Goal: Information Seeking & Learning: Check status

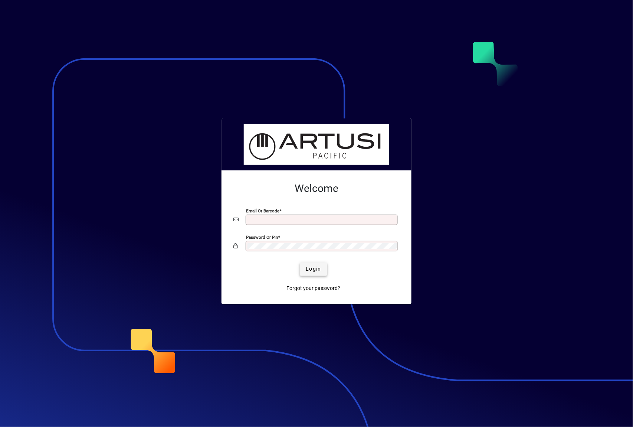
type input "**********"
click at [314, 266] on span "Login" at bounding box center [313, 269] width 15 height 8
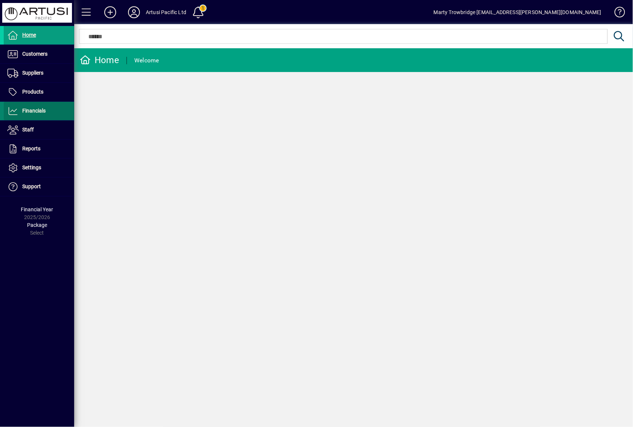
click at [40, 108] on span "Financials" at bounding box center [33, 111] width 23 height 6
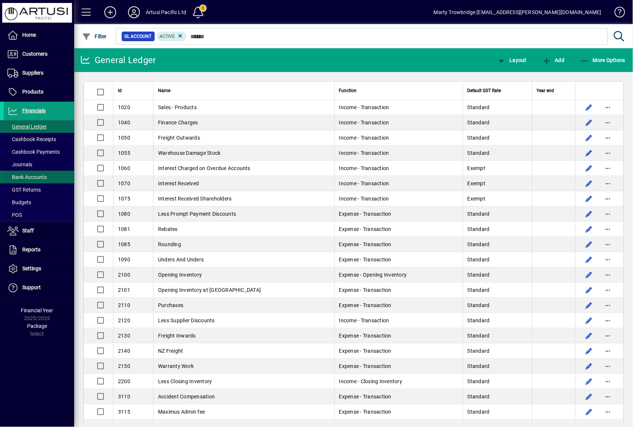
click at [32, 173] on span "Bank Accounts" at bounding box center [25, 177] width 43 height 8
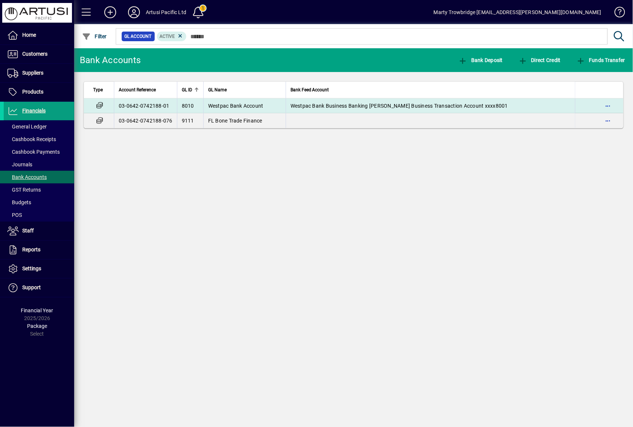
click at [236, 104] on span "Westpac Bank Account" at bounding box center [235, 106] width 55 height 6
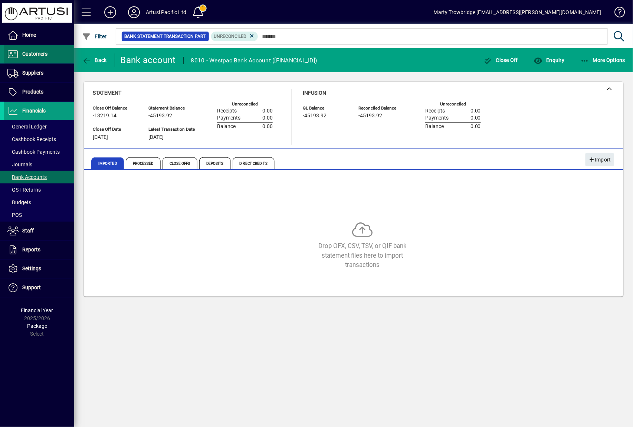
click at [41, 56] on span "Customers" at bounding box center [34, 54] width 25 height 6
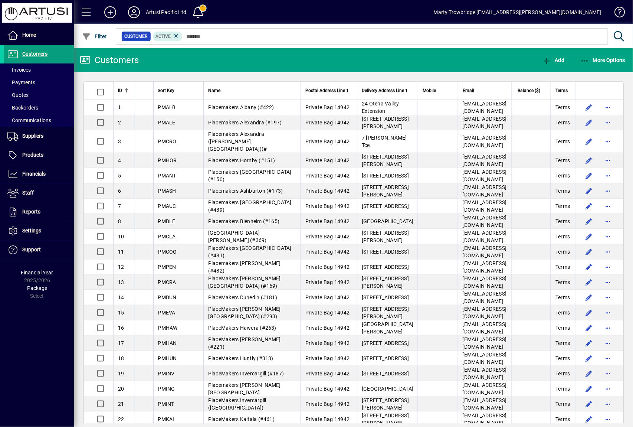
click at [521, 89] on span "Balance ($)" at bounding box center [529, 91] width 23 height 8
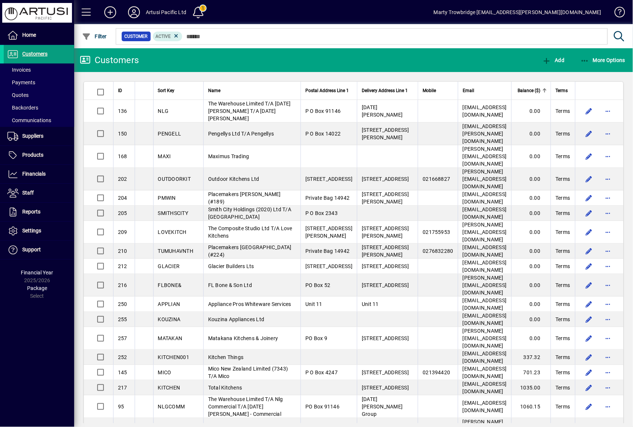
click at [521, 88] on span "Balance ($)" at bounding box center [529, 91] width 23 height 8
